Goal: Find specific page/section: Find specific page/section

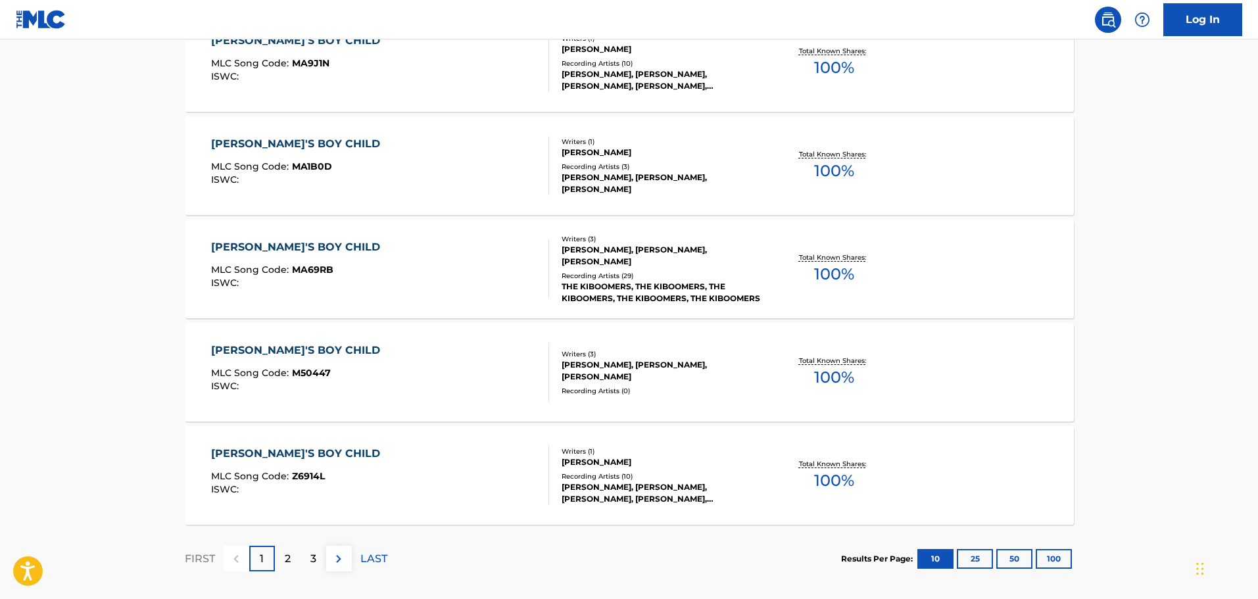
scroll to position [986, 0]
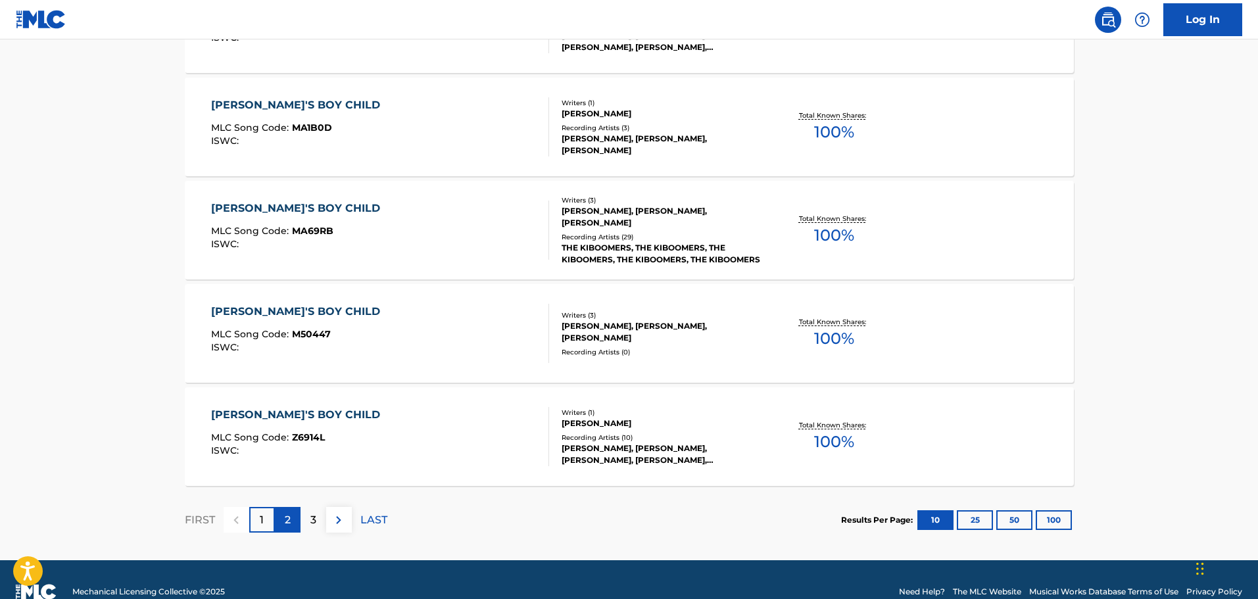
click at [283, 519] on div "2" at bounding box center [288, 520] width 26 height 26
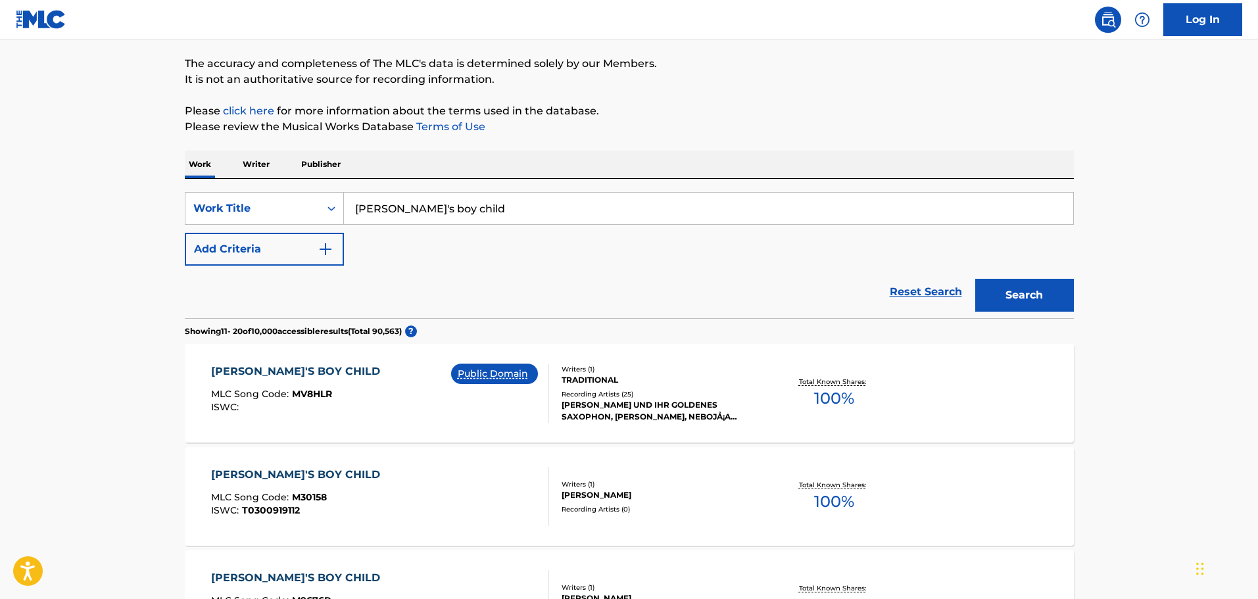
scroll to position [66, 0]
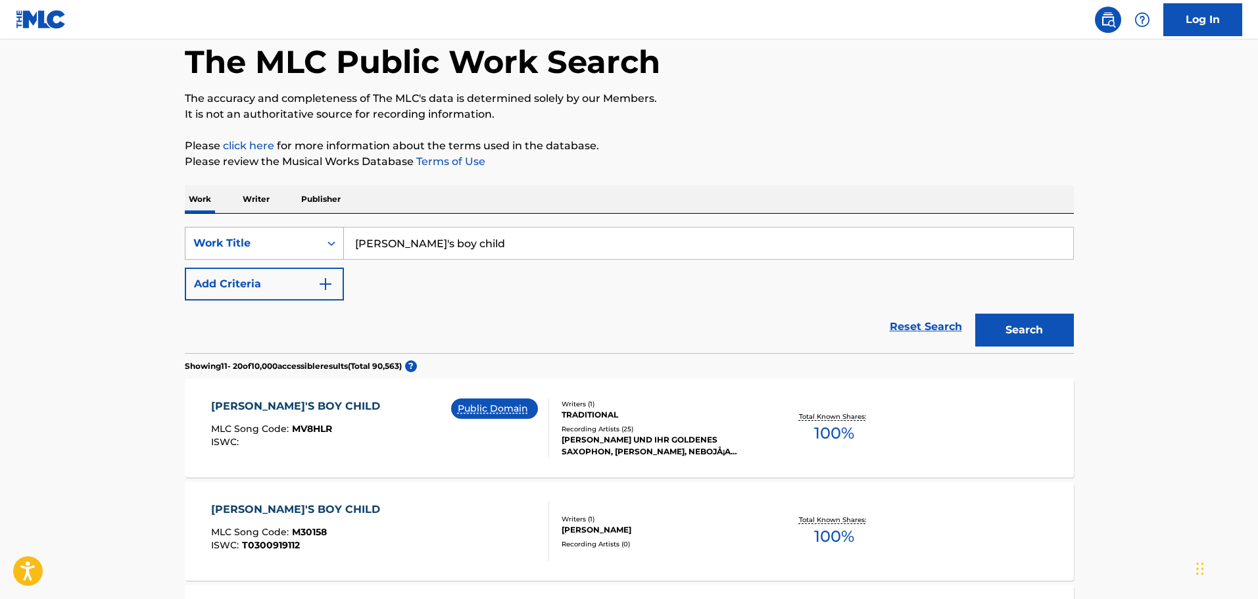
drag, startPoint x: 462, startPoint y: 245, endPoint x: 271, endPoint y: 240, distance: 190.7
click at [271, 240] on div "SearchWithCriteria19afda0a-3978-405e-bfcf-7b2d7ba0306c Work Title [PERSON_NAME]…" at bounding box center [629, 243] width 889 height 33
paste input "Boy Child / Oh My Lord (ZDF Starparade [DATE])"
drag, startPoint x: 708, startPoint y: 243, endPoint x: 515, endPoint y: 249, distance: 193.4
click at [515, 249] on input "[PERSON_NAME]'s Boy Child / Oh My Lord (ZDF Starparade [DATE])" at bounding box center [708, 243] width 729 height 32
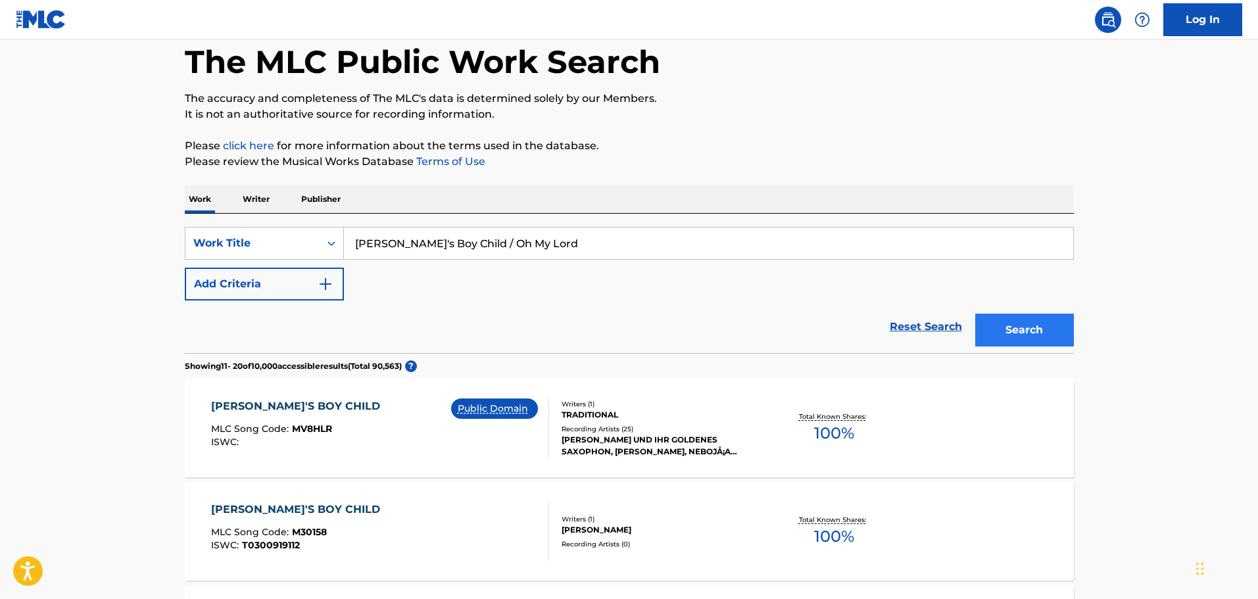
type input "[PERSON_NAME]'s Boy Child / Oh My Lord"
click at [1019, 322] on button "Search" at bounding box center [1024, 330] width 99 height 33
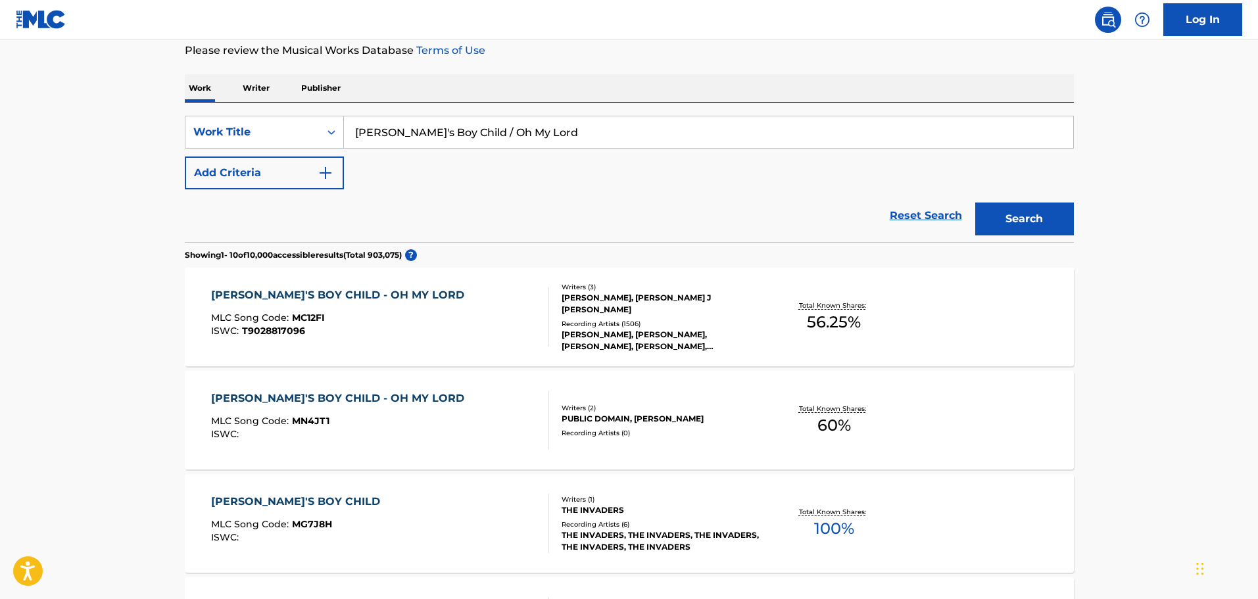
scroll to position [197, 0]
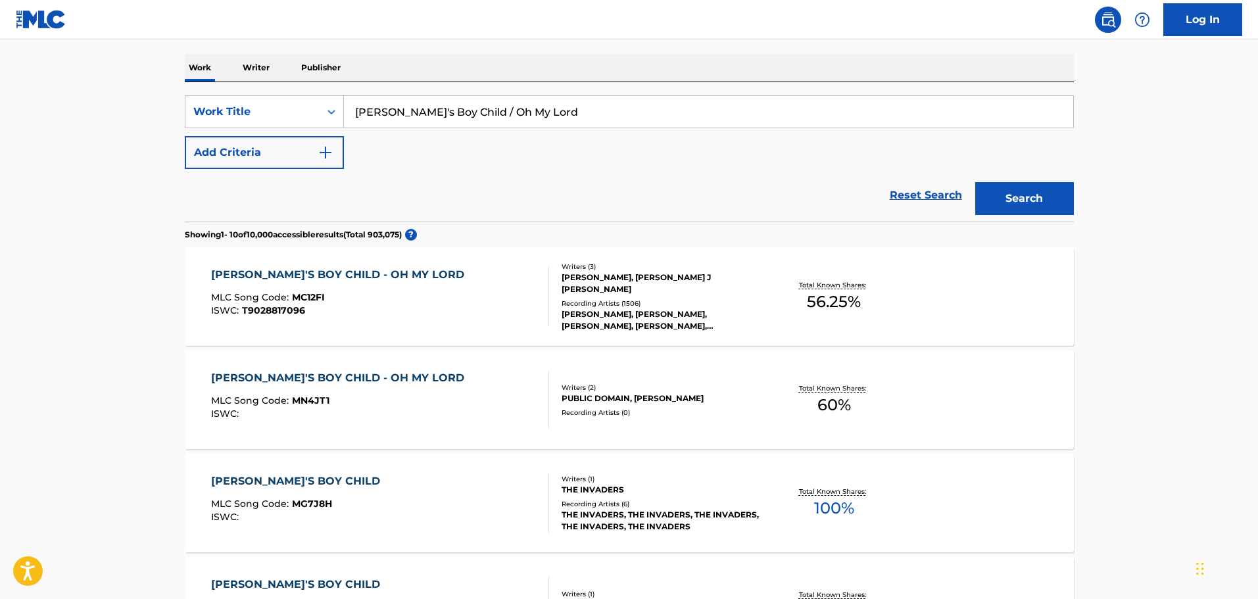
click at [711, 289] on div "[PERSON_NAME], [PERSON_NAME] J [PERSON_NAME]" at bounding box center [660, 284] width 199 height 24
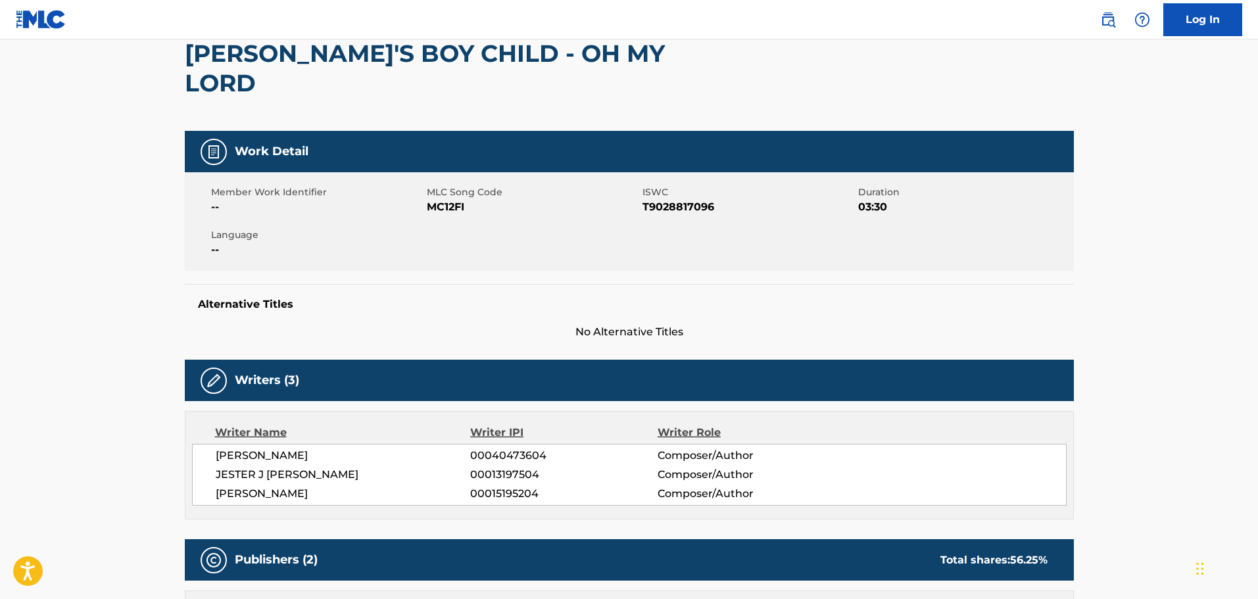
scroll to position [131, 0]
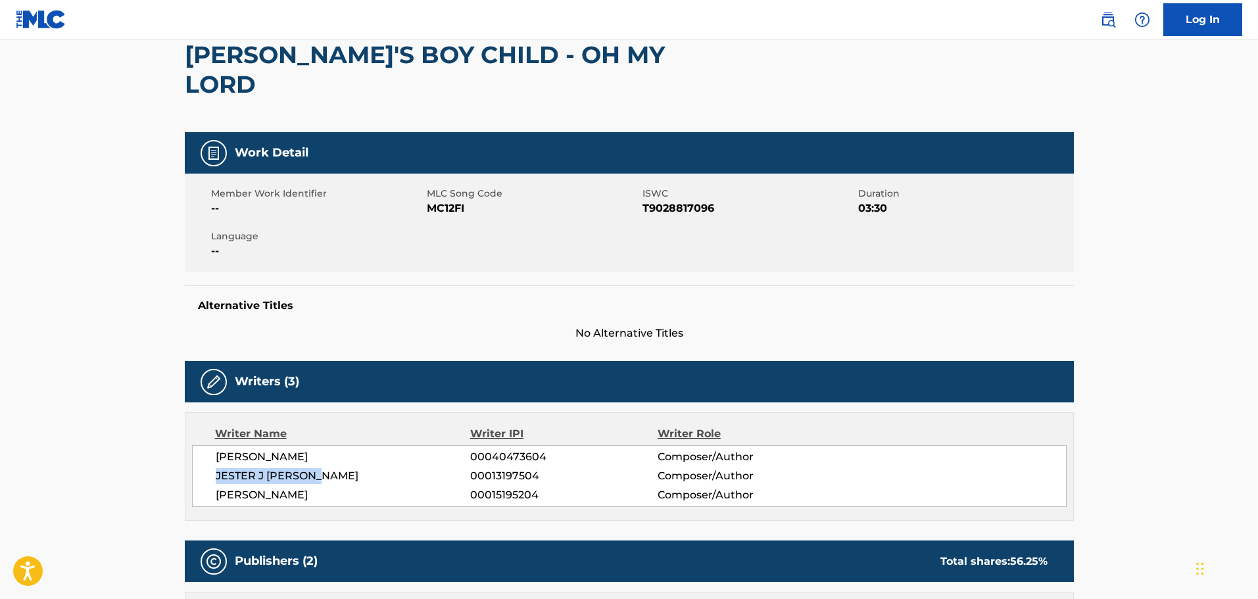
drag, startPoint x: 330, startPoint y: 445, endPoint x: 212, endPoint y: 443, distance: 117.7
click at [212, 445] on div "[PERSON_NAME] 00040473604 Composer/Author [PERSON_NAME] J [PERSON_NAME] 0001319…" at bounding box center [629, 476] width 874 height 62
copy span "JESTER J [PERSON_NAME]"
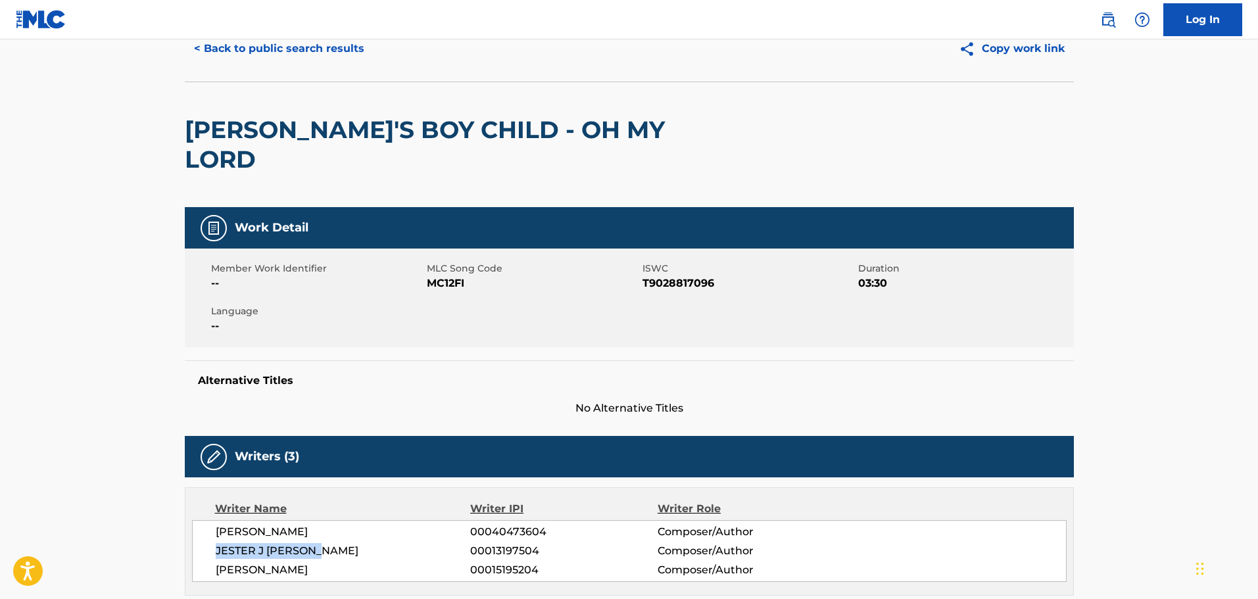
scroll to position [0, 0]
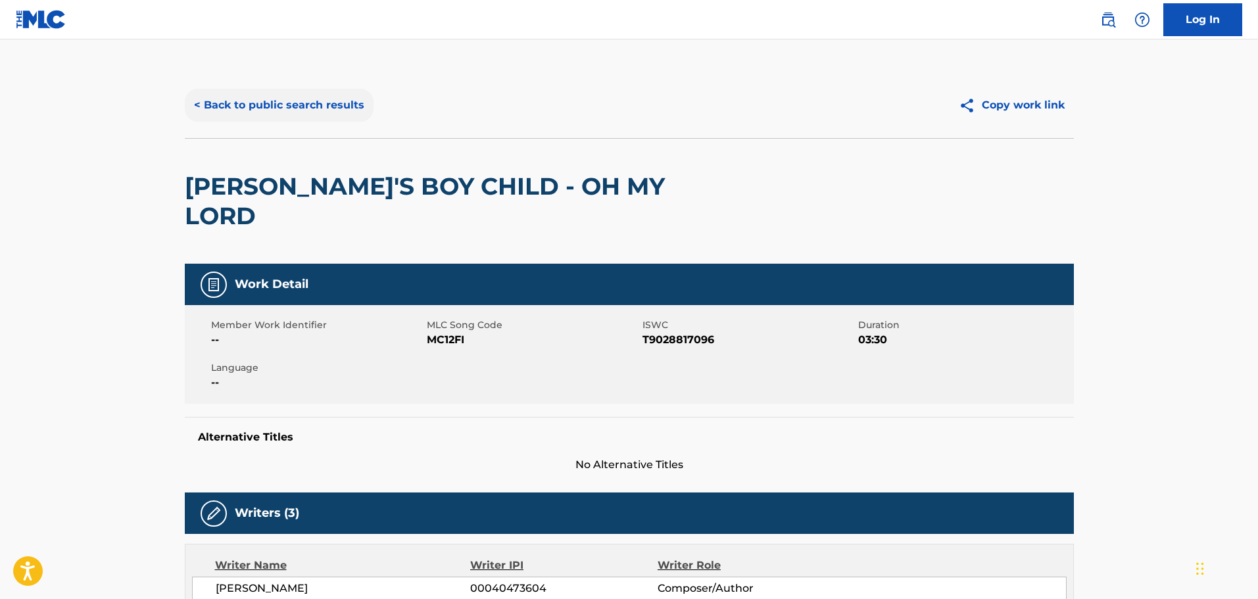
click at [279, 95] on button "< Back to public search results" at bounding box center [279, 105] width 189 height 33
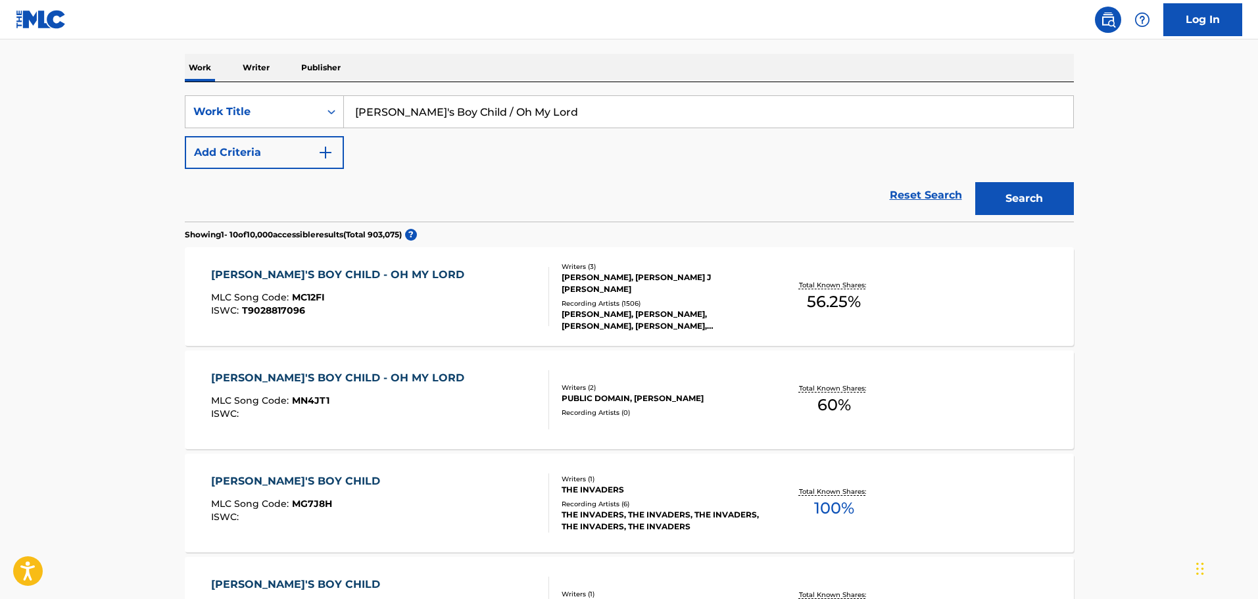
drag, startPoint x: 537, startPoint y: 117, endPoint x: 446, endPoint y: 105, distance: 91.5
click at [446, 105] on input "[PERSON_NAME]'s Boy Child / Oh My Lord" at bounding box center [708, 112] width 729 height 32
type input "[PERSON_NAME]'s Boy Child"
click at [306, 155] on button "Add Criteria" at bounding box center [264, 152] width 159 height 33
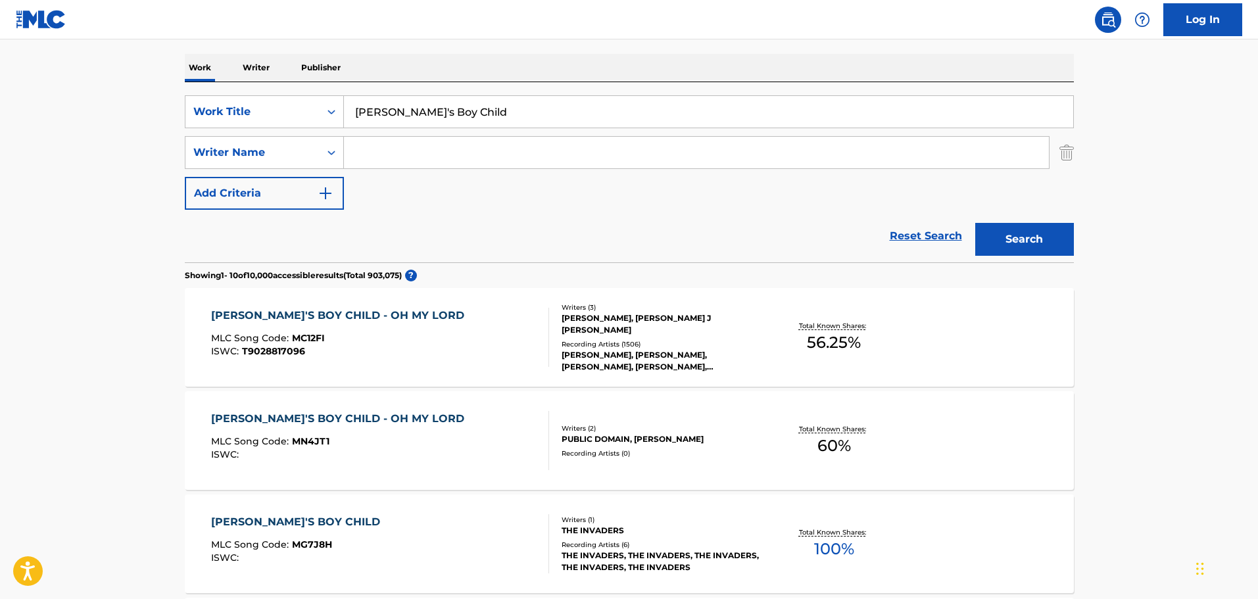
click at [391, 156] on input "Search Form" at bounding box center [696, 153] width 705 height 32
paste input "JESTER J [PERSON_NAME]"
type input "JESTER J [PERSON_NAME]"
click at [1030, 241] on button "Search" at bounding box center [1024, 239] width 99 height 33
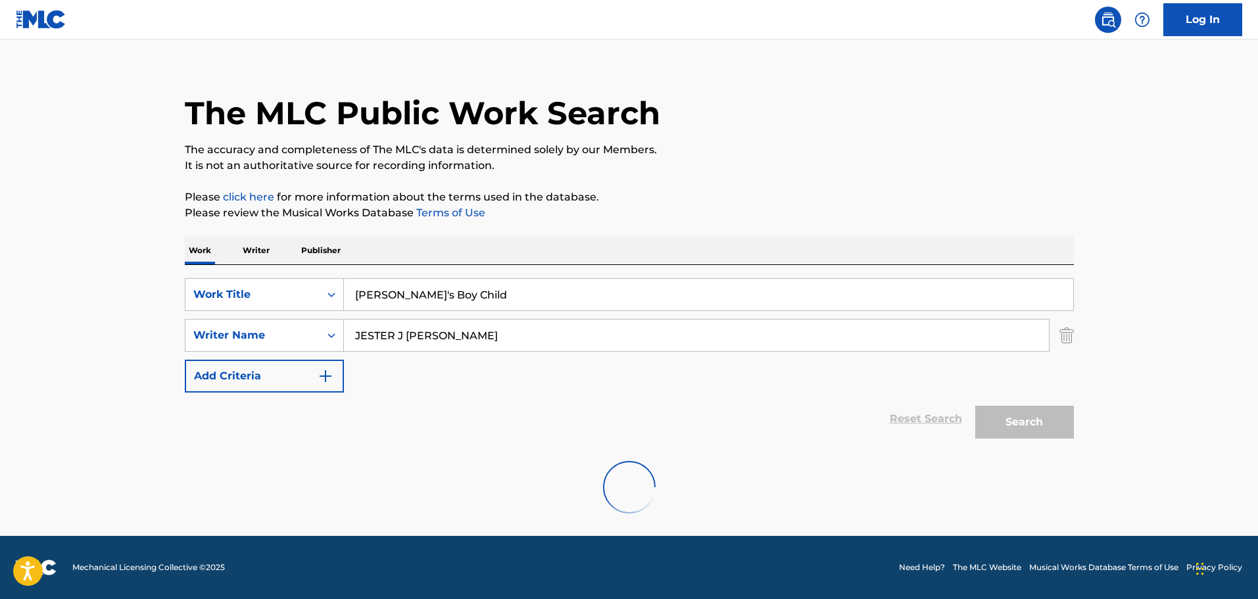
scroll to position [116, 0]
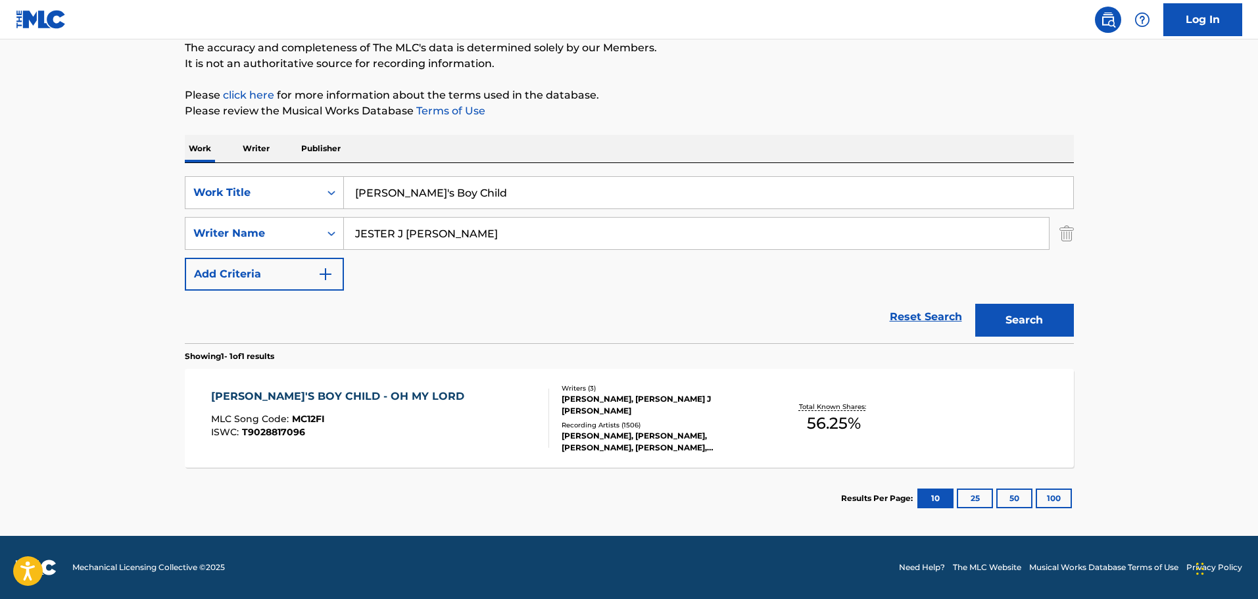
click at [675, 422] on div "Recording Artists ( 1506 )" at bounding box center [660, 425] width 199 height 10
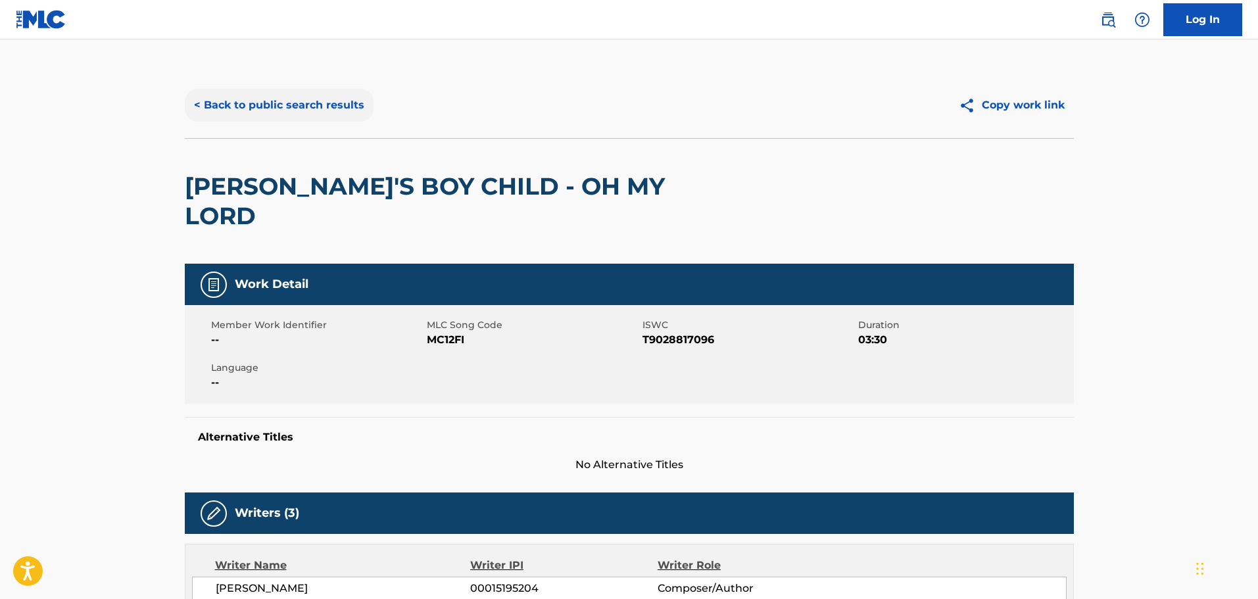
click at [244, 99] on button "< Back to public search results" at bounding box center [279, 105] width 189 height 33
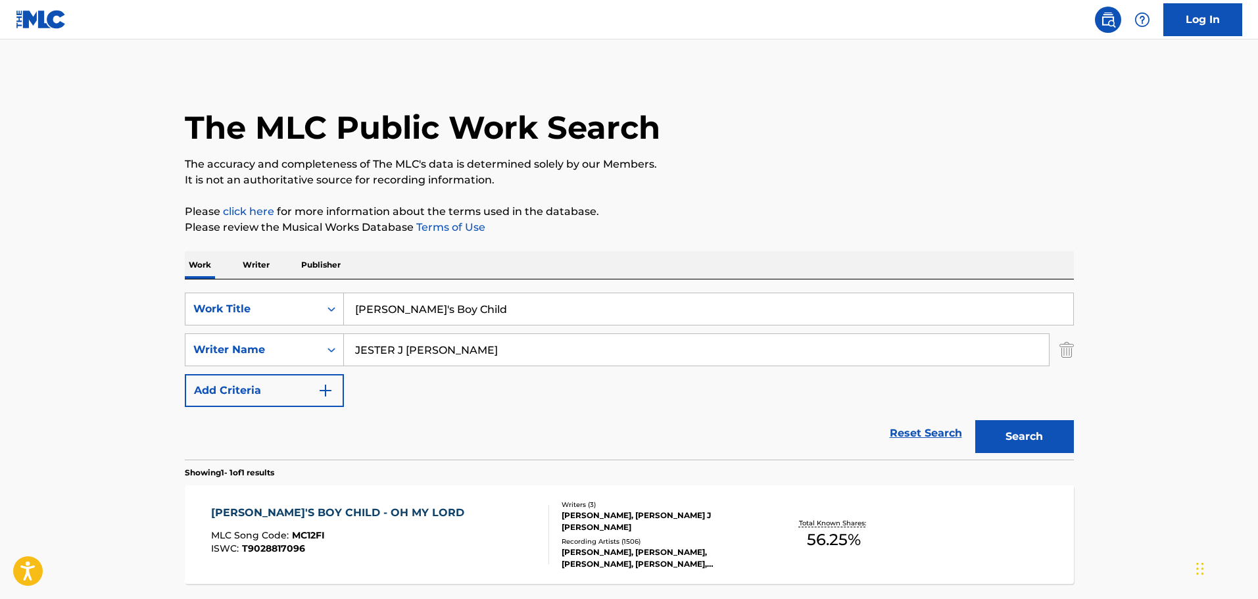
scroll to position [41, 0]
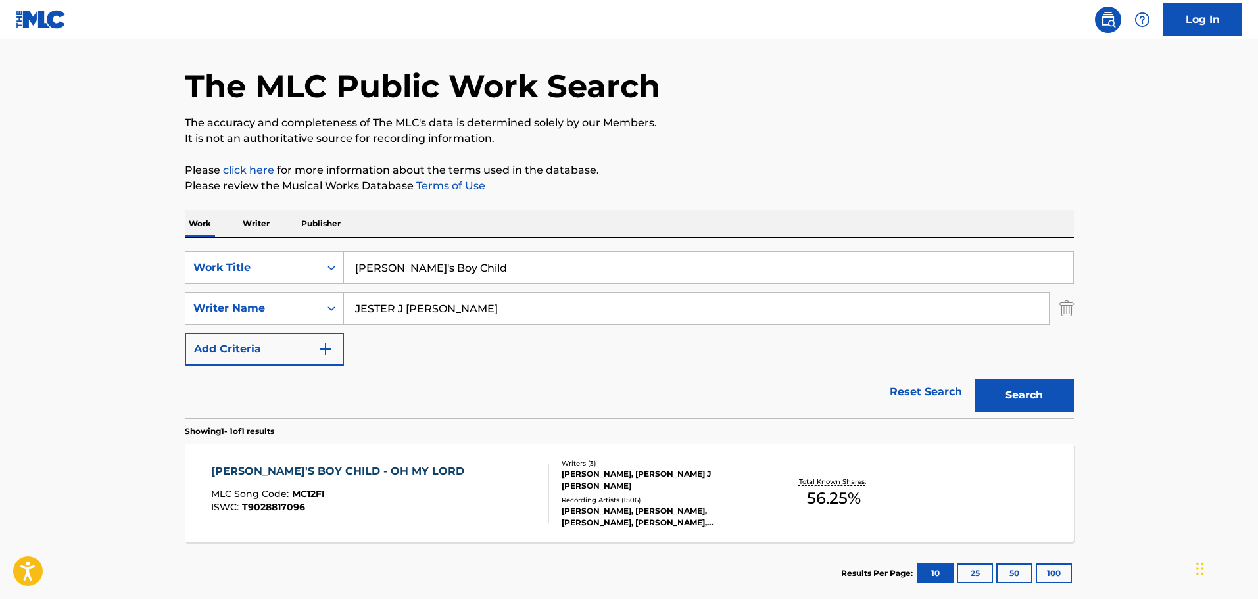
click at [404, 306] on input "JESTER J [PERSON_NAME]" at bounding box center [696, 309] width 705 height 32
type input "[PERSON_NAME]"
click at [1036, 394] on button "Search" at bounding box center [1024, 395] width 99 height 33
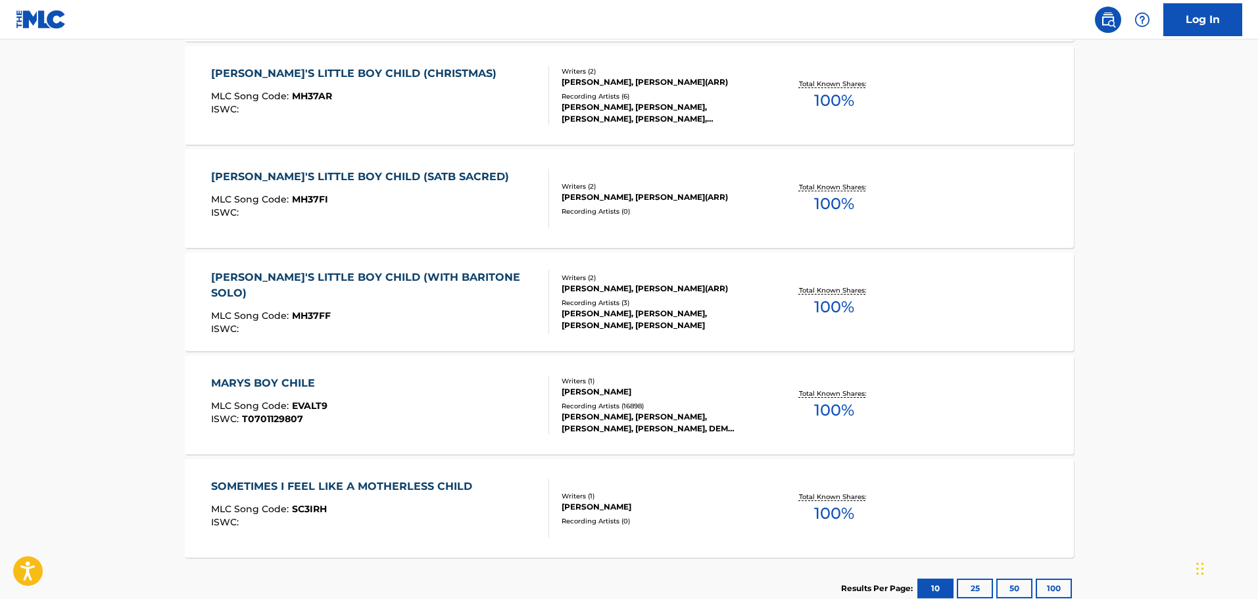
scroll to position [632, 0]
